Goal: Complete application form

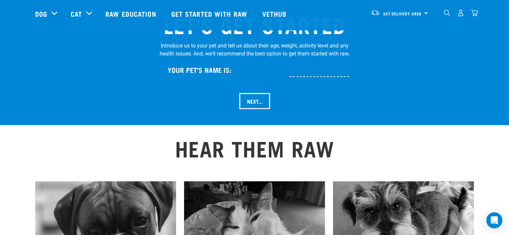
scroll to position [700, 0]
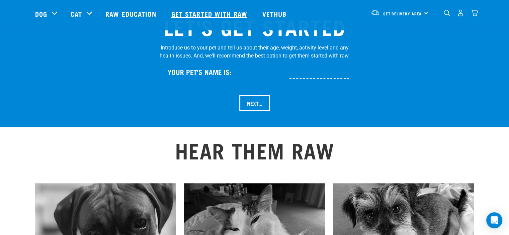
click at [211, 10] on link "Get started with Raw" at bounding box center [210, 13] width 91 height 27
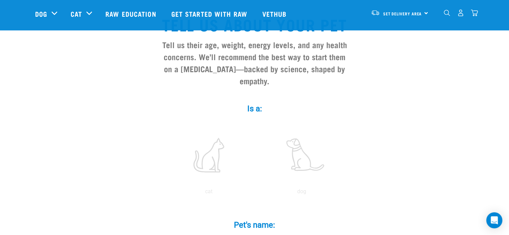
scroll to position [54, 0]
